Goal: Information Seeking & Learning: Learn about a topic

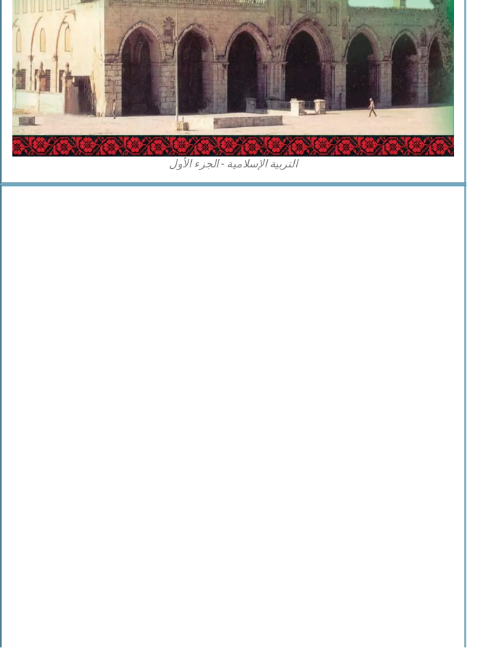
scroll to position [1258, -10]
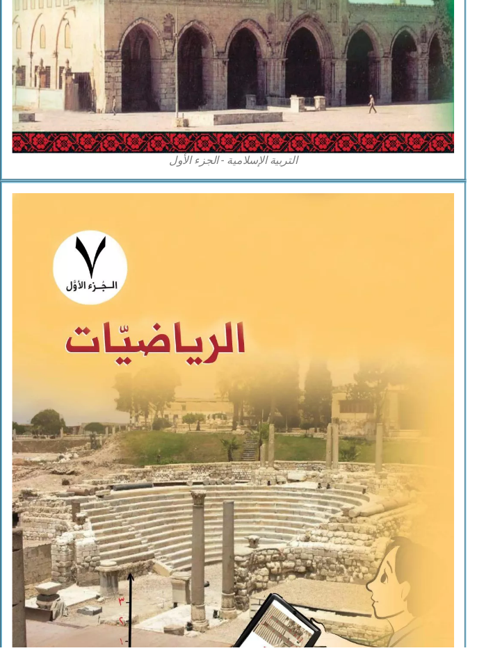
click at [345, 400] on img at bounding box center [239, 479] width 452 height 565
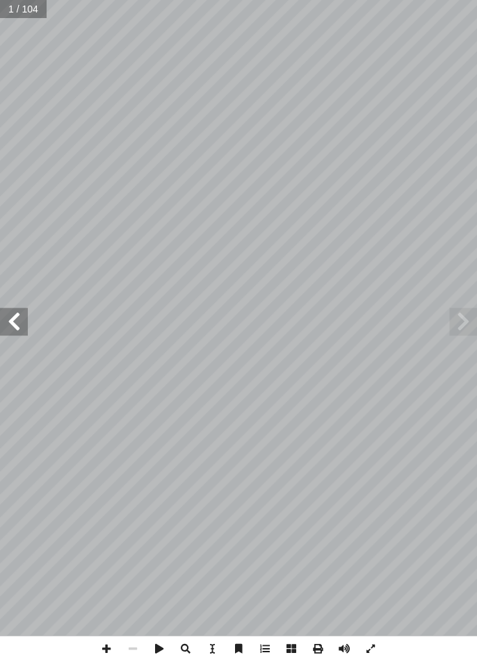
click at [19, 317] on span at bounding box center [14, 322] width 28 height 28
click at [13, 330] on span at bounding box center [14, 322] width 28 height 28
click at [20, 328] on span at bounding box center [14, 322] width 28 height 28
click at [17, 322] on span at bounding box center [14, 322] width 28 height 28
click at [15, 320] on span at bounding box center [14, 322] width 28 height 28
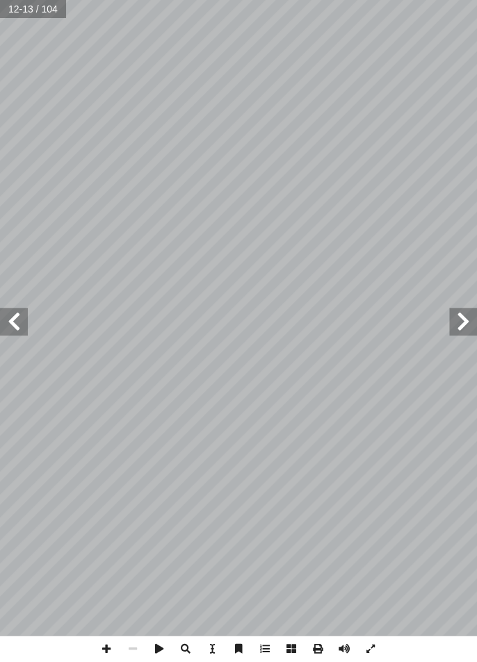
click at [17, 330] on span at bounding box center [14, 322] width 28 height 28
click at [6, 331] on span at bounding box center [14, 322] width 28 height 28
click at [3, 333] on span at bounding box center [14, 322] width 28 height 28
click at [1, 334] on span at bounding box center [14, 322] width 28 height 28
click at [4, 331] on span at bounding box center [14, 322] width 28 height 28
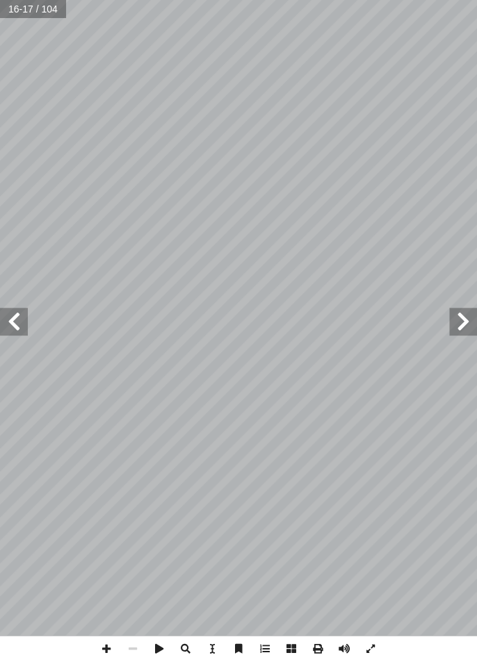
click at [6, 330] on span at bounding box center [14, 322] width 28 height 28
click at [0, 333] on span at bounding box center [14, 322] width 28 height 28
click at [3, 333] on span at bounding box center [14, 322] width 28 height 28
click at [0, 331] on span at bounding box center [14, 322] width 28 height 28
click at [2, 332] on span at bounding box center [14, 322] width 28 height 28
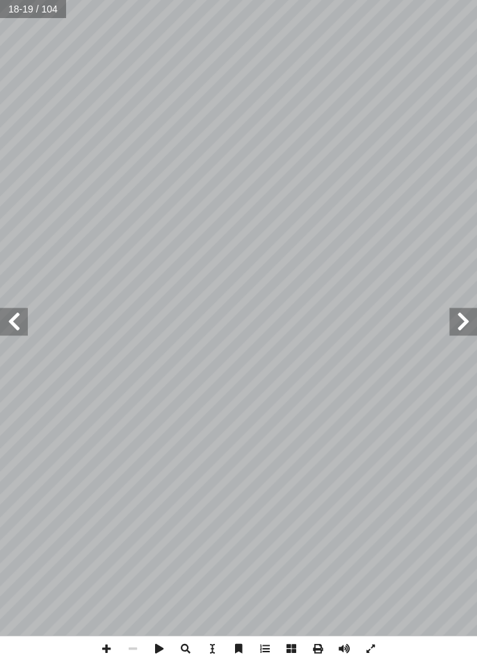
click at [1, 332] on span at bounding box center [14, 322] width 28 height 28
click at [0, 333] on span at bounding box center [14, 322] width 28 height 28
click at [458, 328] on span at bounding box center [463, 322] width 28 height 28
click at [467, 324] on span at bounding box center [463, 322] width 28 height 28
